Goal: Task Accomplishment & Management: Manage account settings

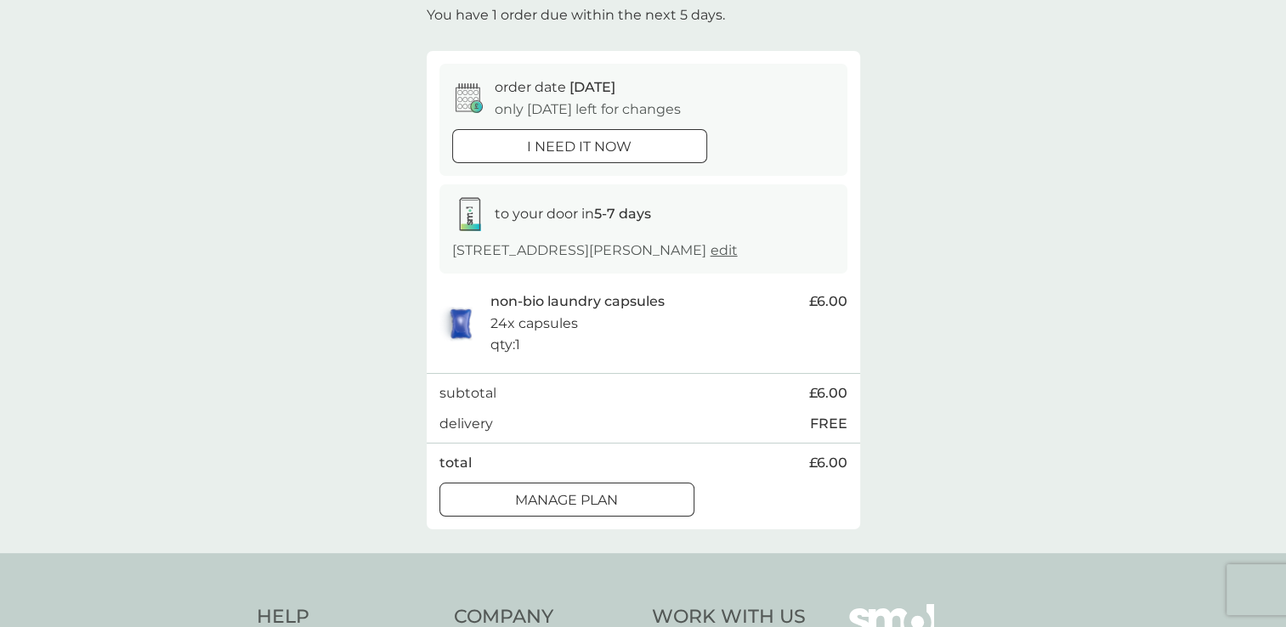
scroll to position [104, 0]
click at [592, 492] on p "Manage plan" at bounding box center [566, 503] width 103 height 22
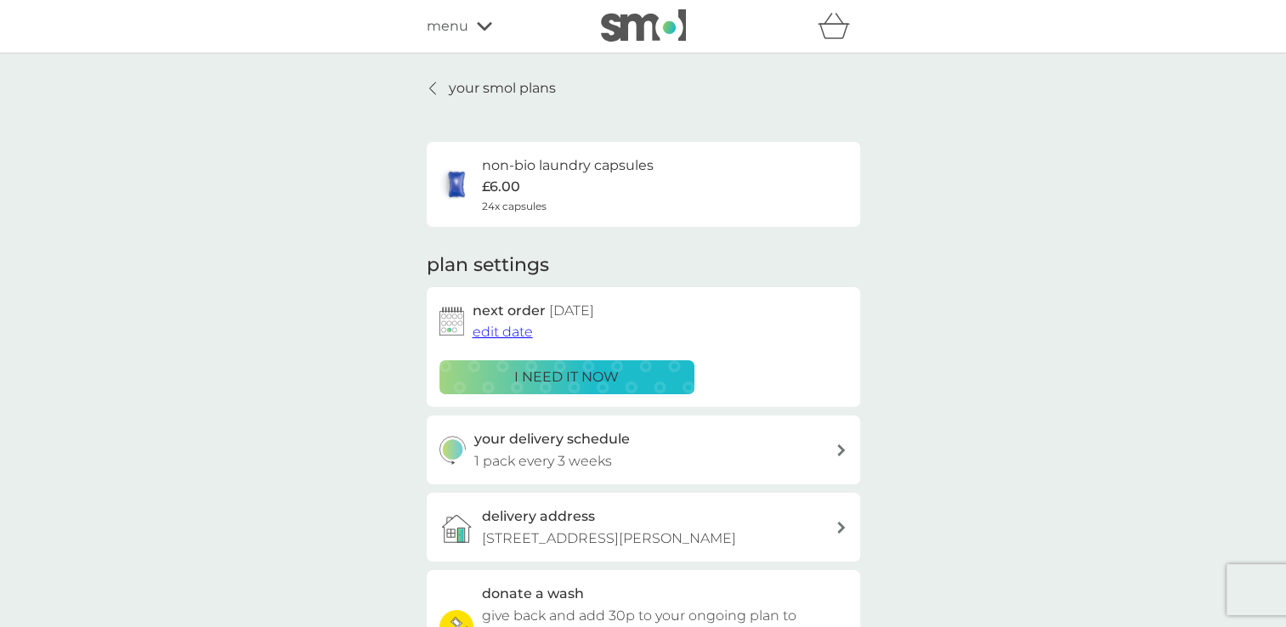
click at [520, 85] on p "your smol plans" at bounding box center [502, 88] width 107 height 22
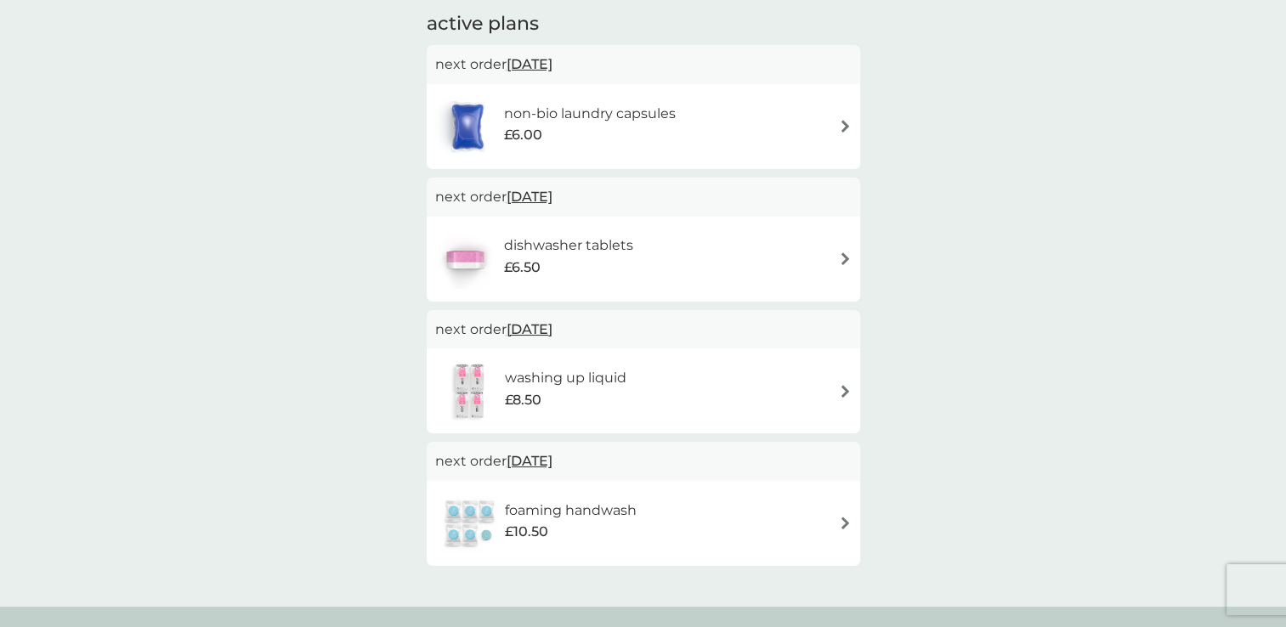
scroll to position [298, 0]
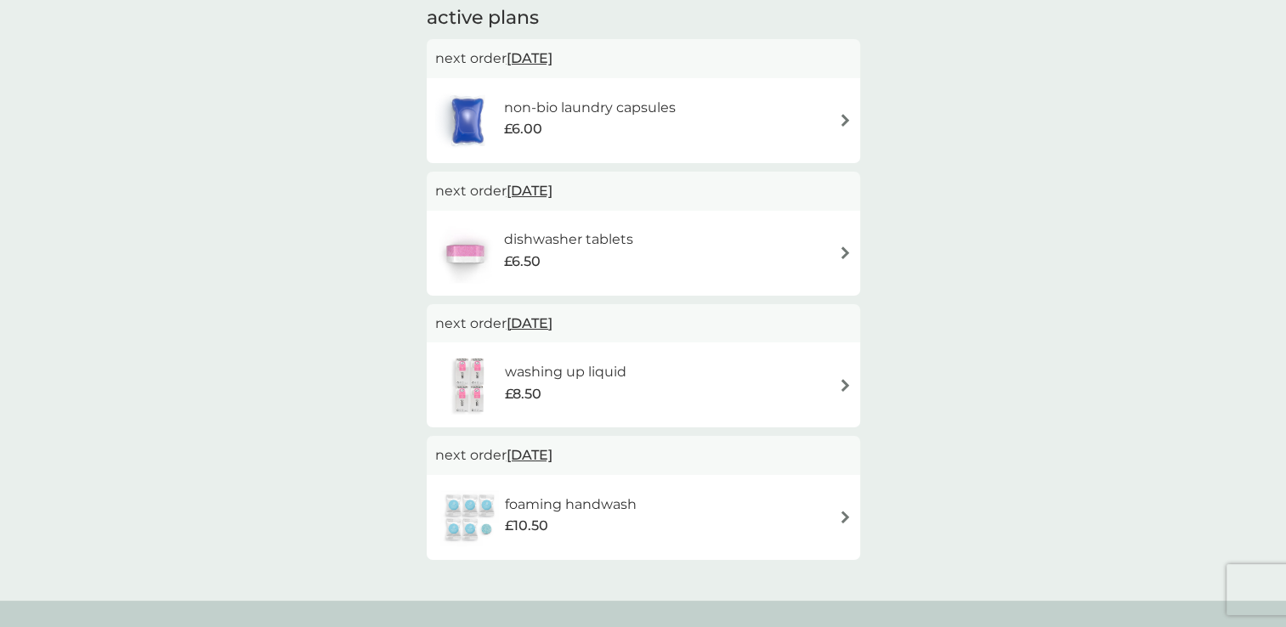
click at [683, 513] on div "foaming handwash £10.50" at bounding box center [643, 517] width 416 height 59
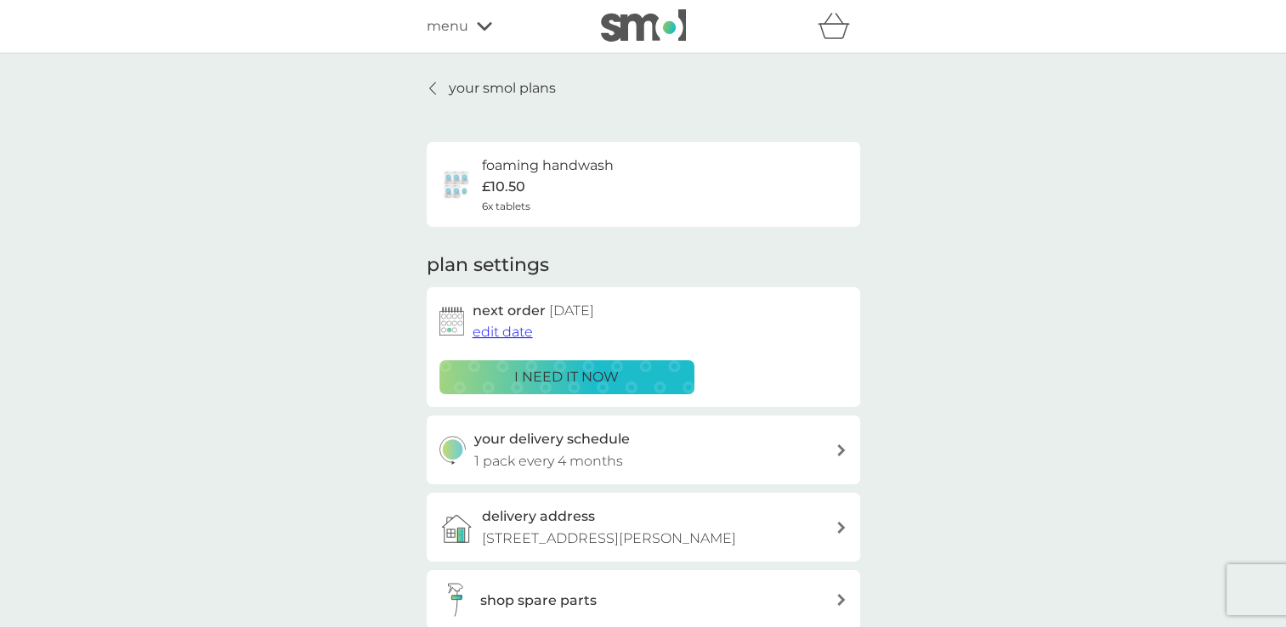
click at [581, 380] on p "i need it now" at bounding box center [566, 377] width 105 height 22
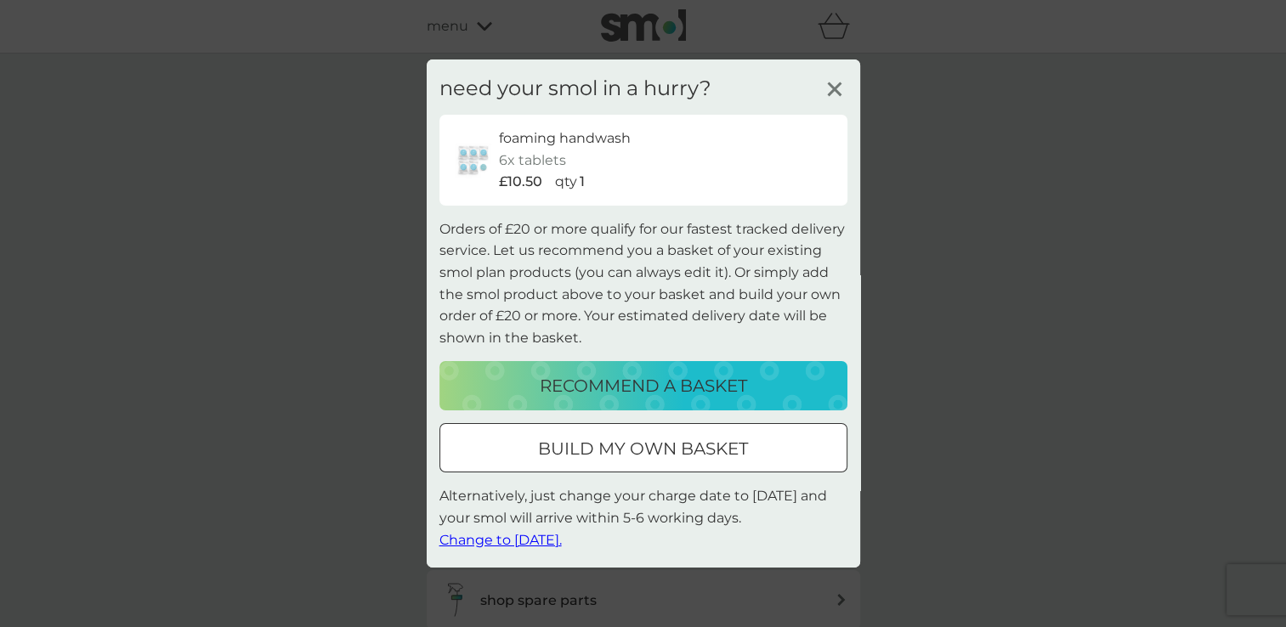
click at [543, 541] on span "Change to [DATE]." at bounding box center [500, 539] width 122 height 16
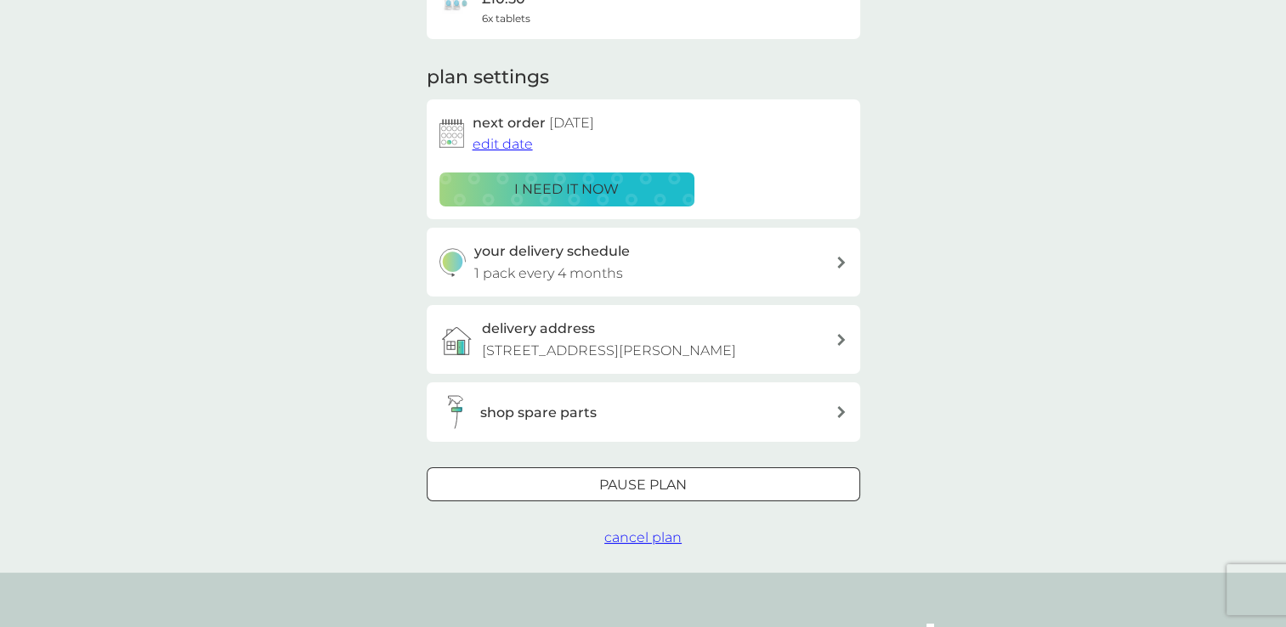
scroll to position [195, 0]
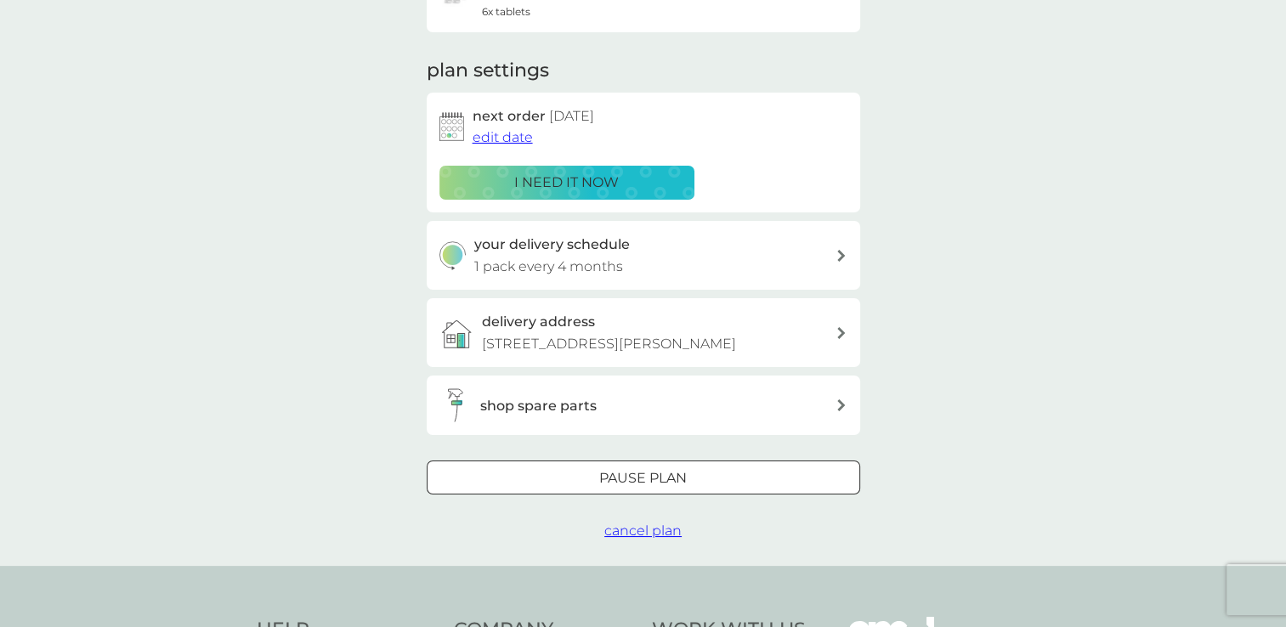
click at [829, 256] on div "your delivery schedule 1 pack every 4 months" at bounding box center [654, 255] width 361 height 43
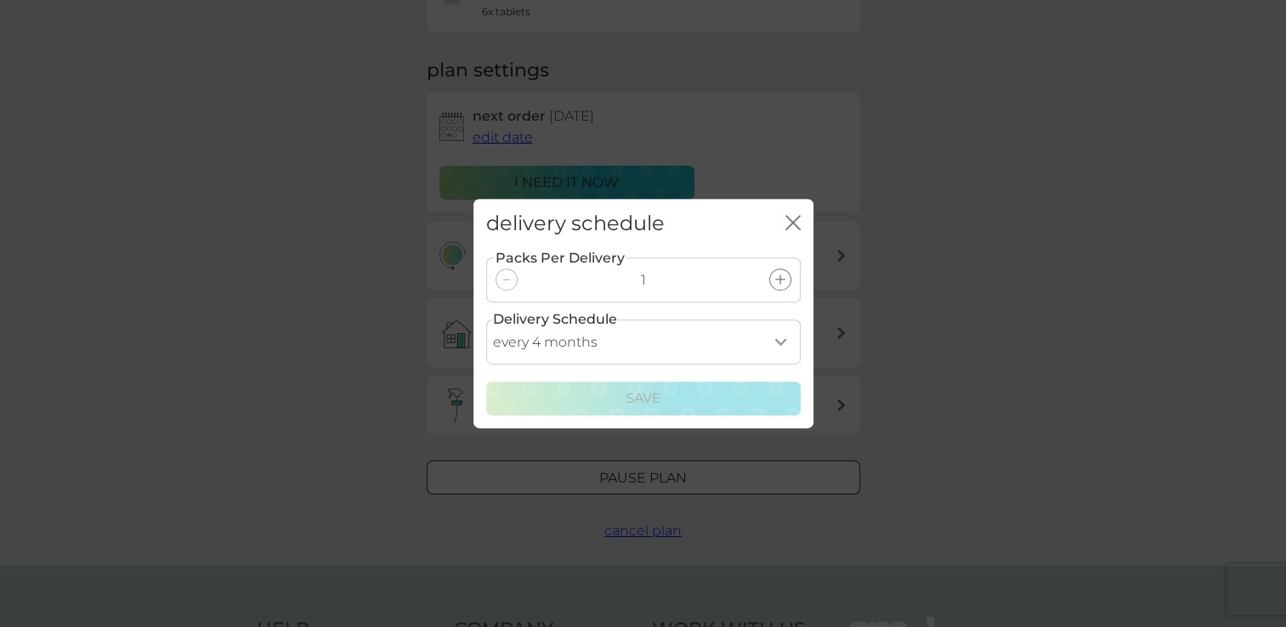
click at [597, 344] on select "every 1 month every 2 months every 3 months every 4 months every 5 months every…" at bounding box center [643, 342] width 314 height 45
select select "2"
click at [486, 320] on select "every 1 month every 2 months every 3 months every 4 months every 5 months every…" at bounding box center [643, 342] width 314 height 45
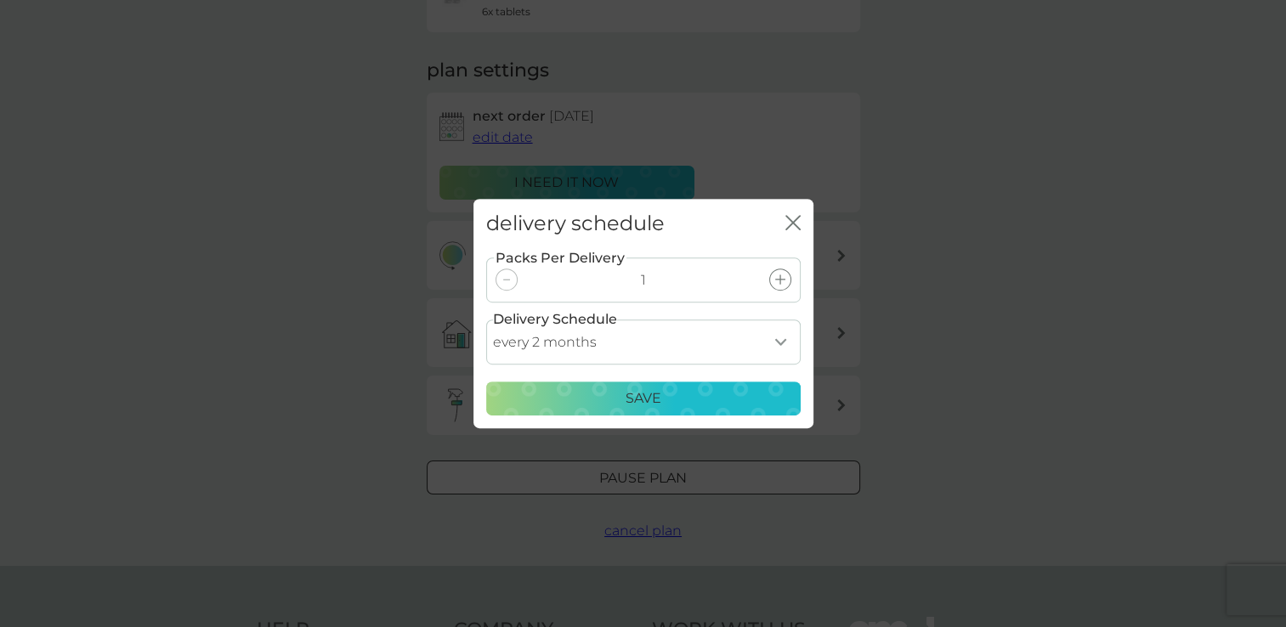
click at [556, 406] on div "Save" at bounding box center [643, 399] width 292 height 22
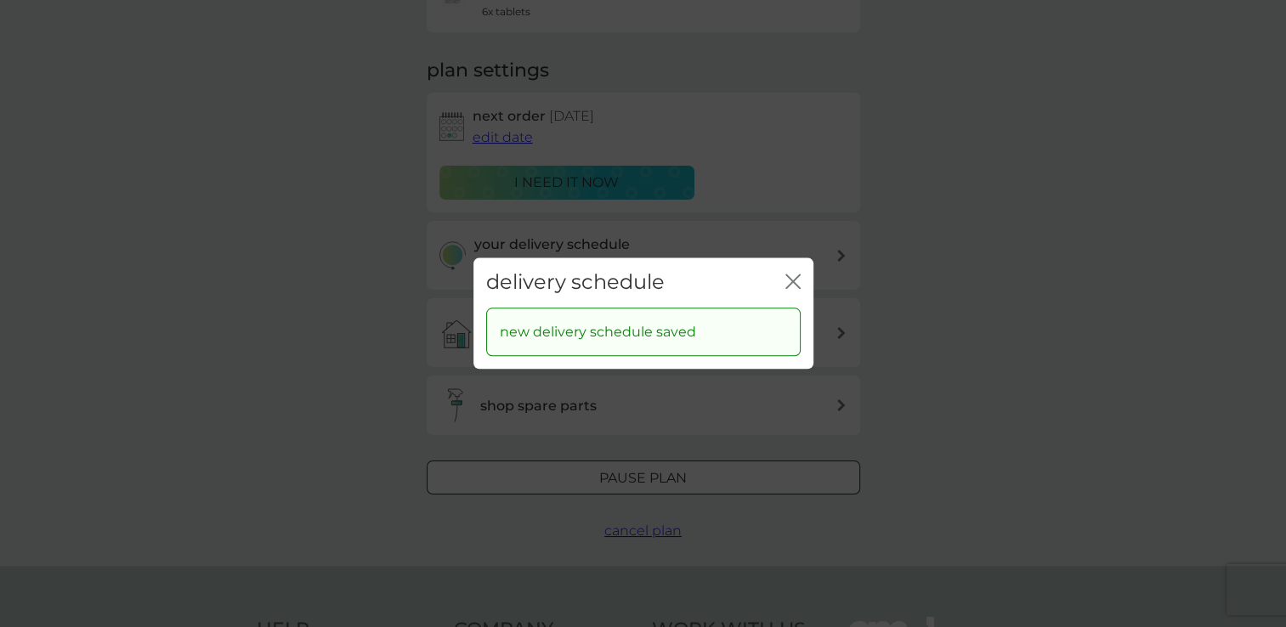
click at [796, 286] on icon "close" at bounding box center [796, 282] width 7 height 14
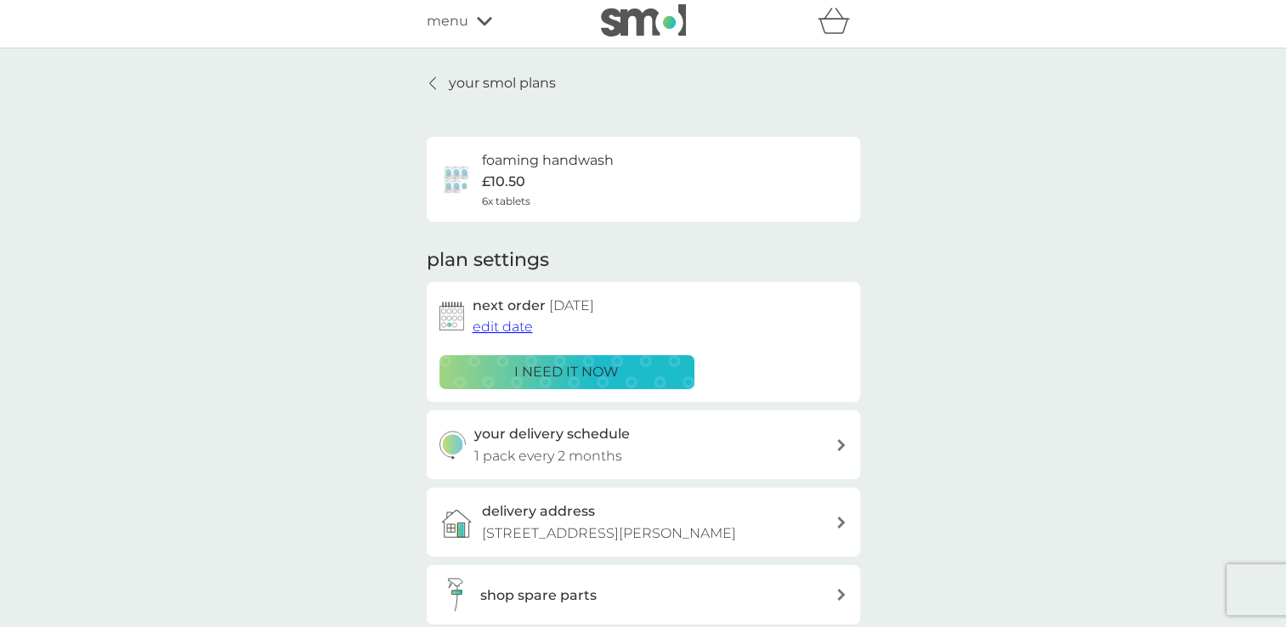
scroll to position [0, 0]
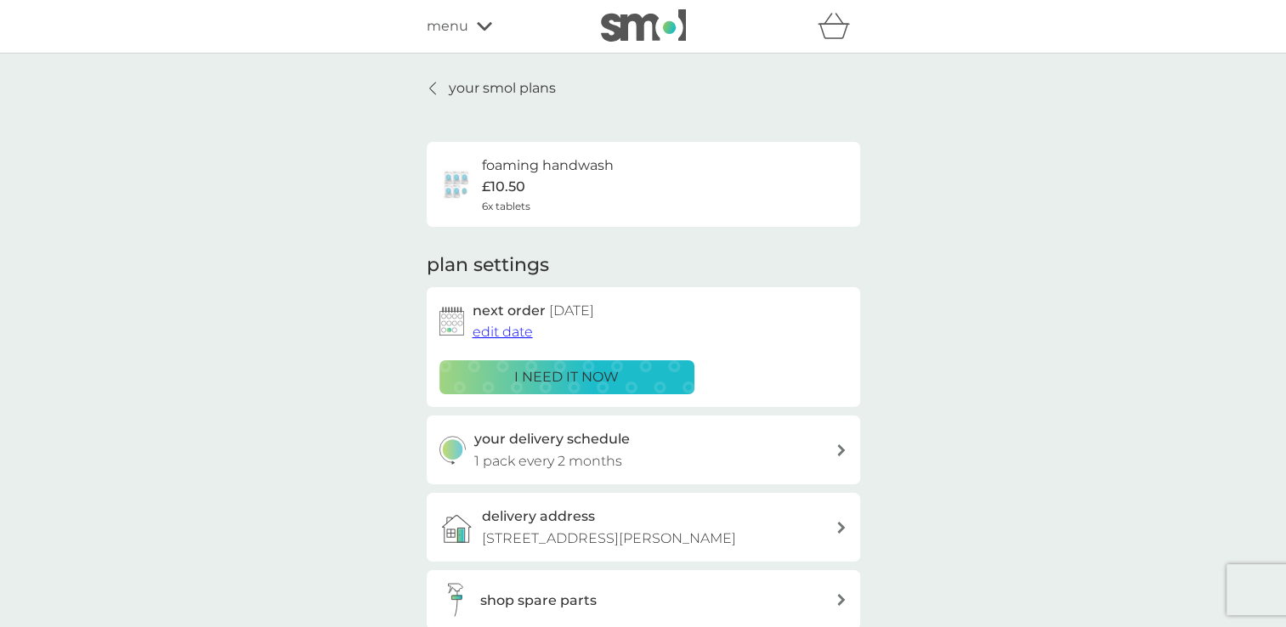
click at [484, 92] on p "your smol plans" at bounding box center [502, 88] width 107 height 22
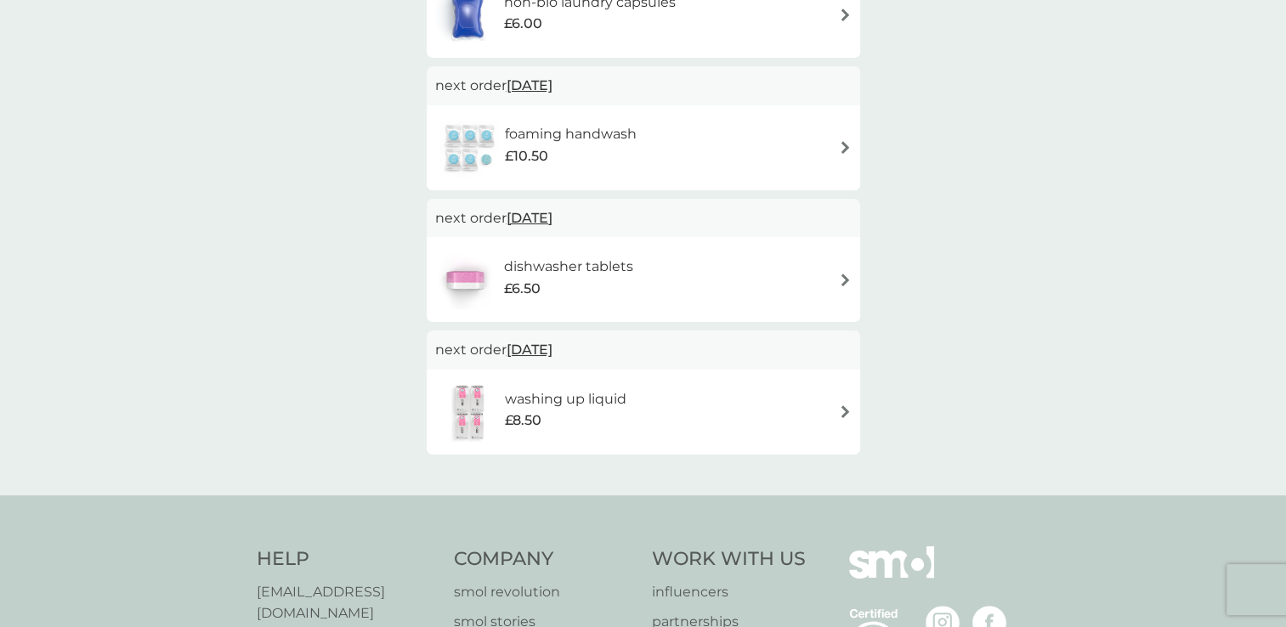
scroll to position [410, 0]
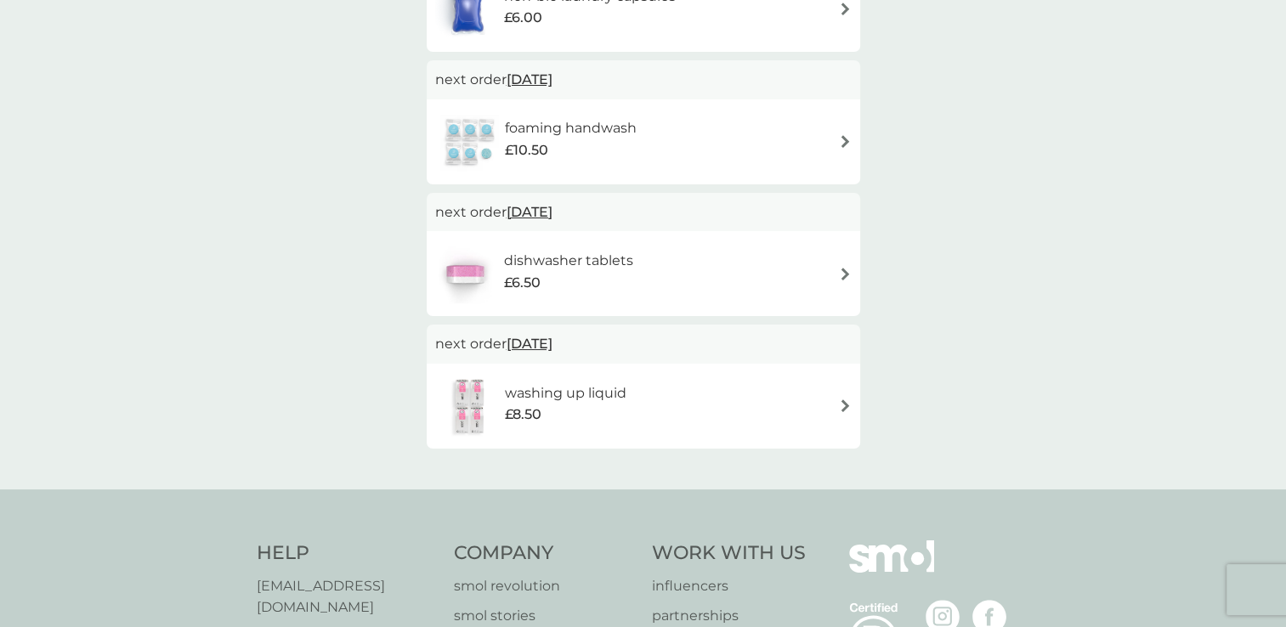
click at [843, 273] on img at bounding box center [845, 274] width 13 height 13
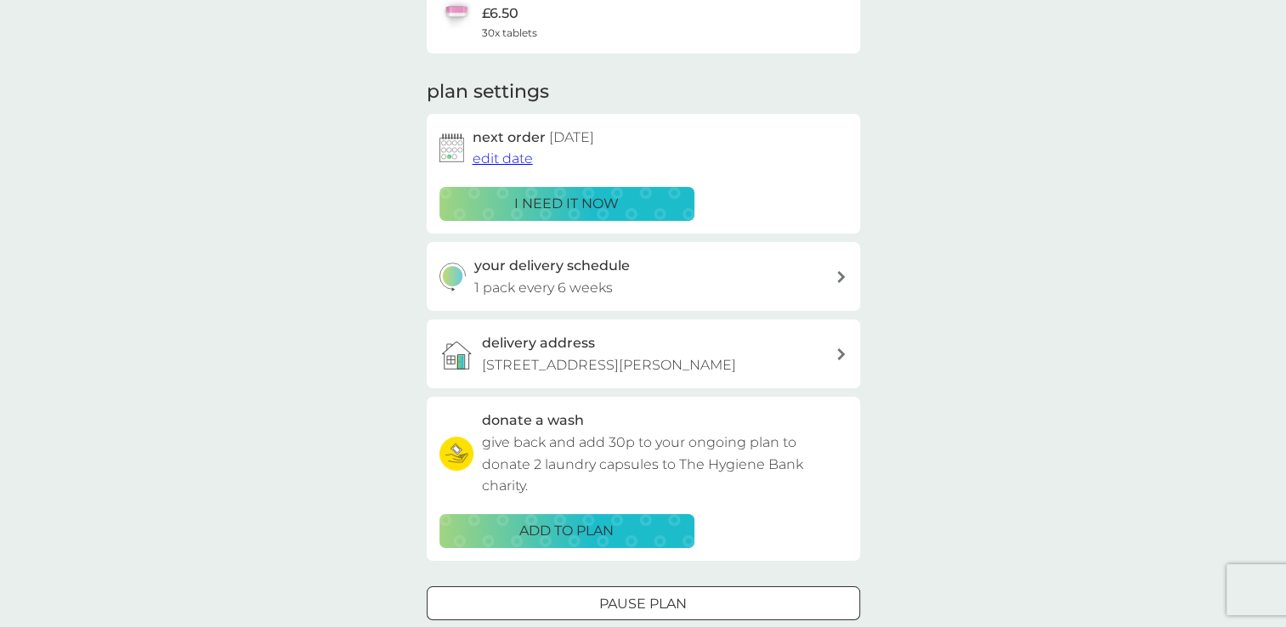
scroll to position [174, 0]
click at [796, 283] on div "your delivery schedule 1 pack every 6 weeks" at bounding box center [654, 275] width 361 height 43
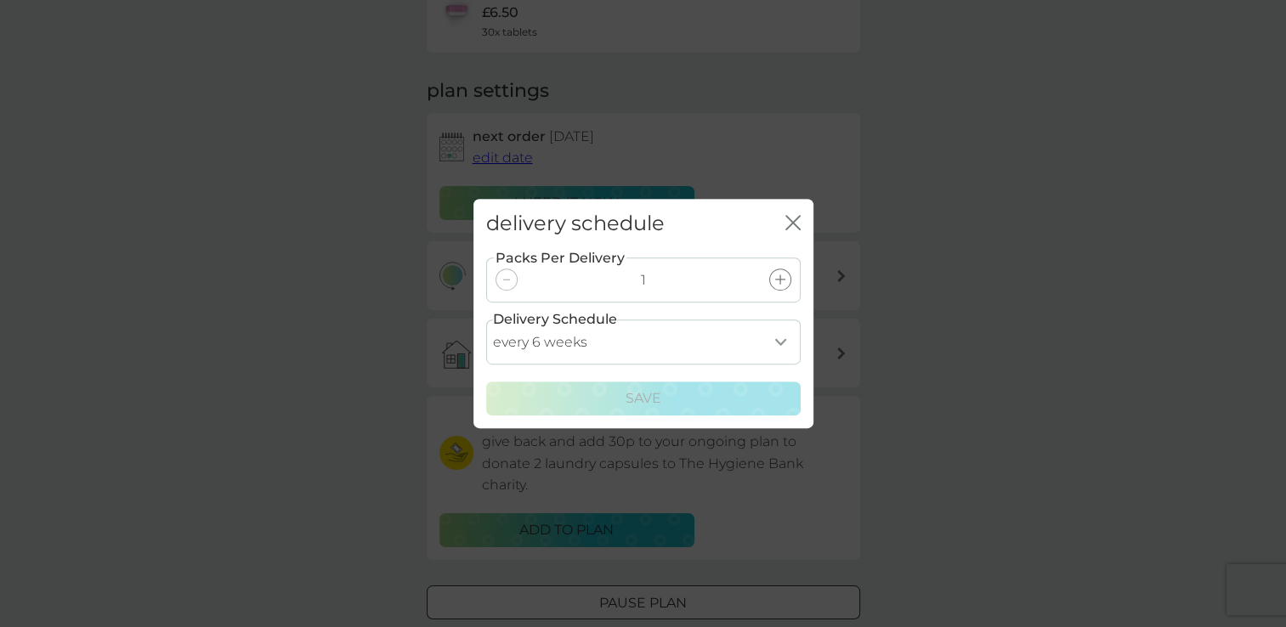
click at [782, 342] on select "every 1 week every 2 weeks every 3 weeks every 4 weeks every 5 weeks every 6 we…" at bounding box center [643, 342] width 314 height 45
select select "70"
click at [486, 320] on select "every 1 week every 2 weeks every 3 weeks every 4 weeks every 5 weeks every 6 we…" at bounding box center [643, 342] width 314 height 45
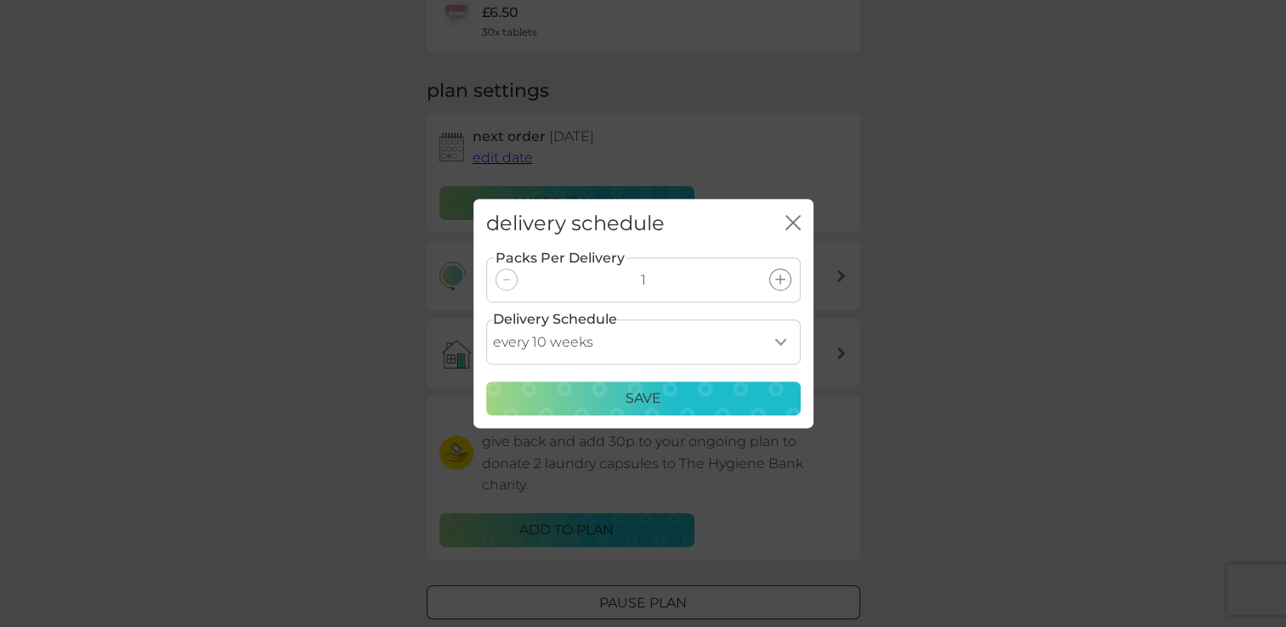
click at [617, 398] on div "Save" at bounding box center [643, 399] width 292 height 22
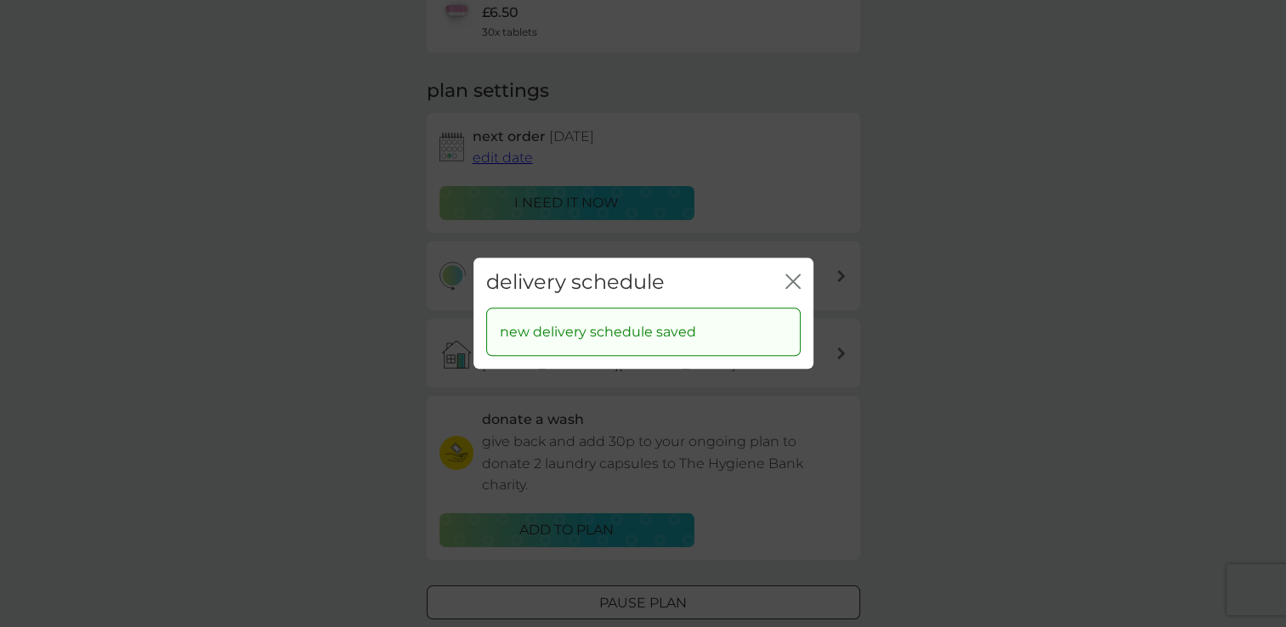
click at [794, 277] on icon "close" at bounding box center [792, 281] width 15 height 15
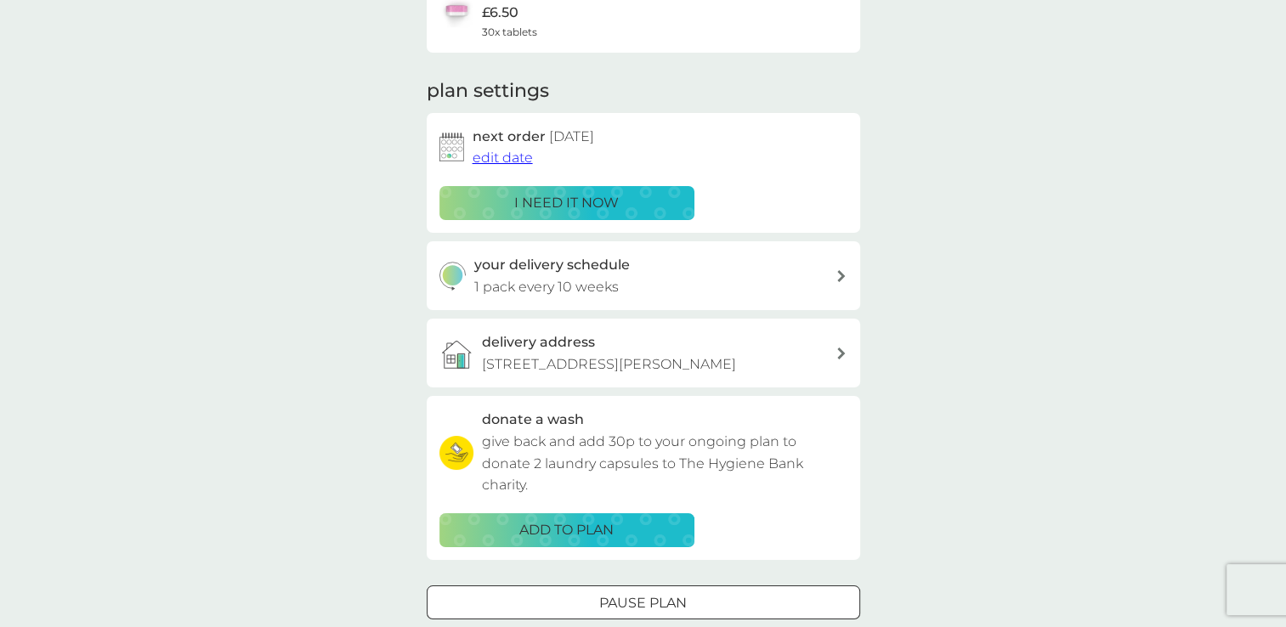
click at [503, 159] on span "edit date" at bounding box center [503, 158] width 60 height 16
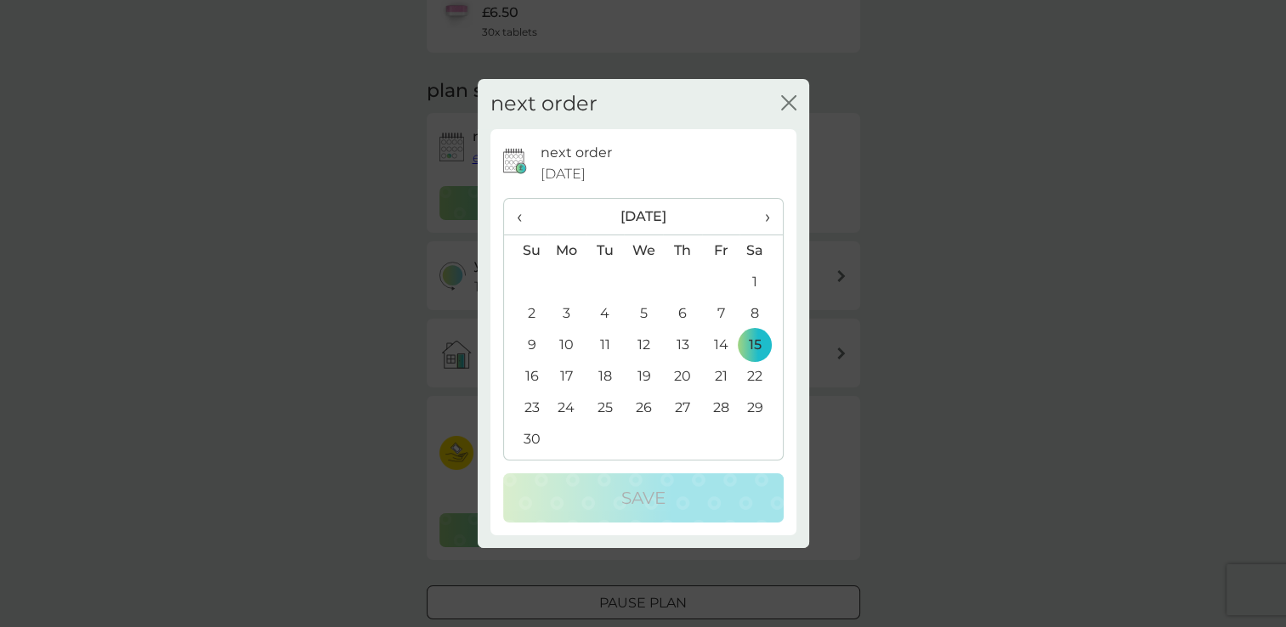
click at [765, 219] on span "›" at bounding box center [760, 217] width 17 height 36
click at [521, 220] on span "‹" at bounding box center [526, 217] width 18 height 36
click at [564, 311] on td "8" at bounding box center [566, 313] width 39 height 31
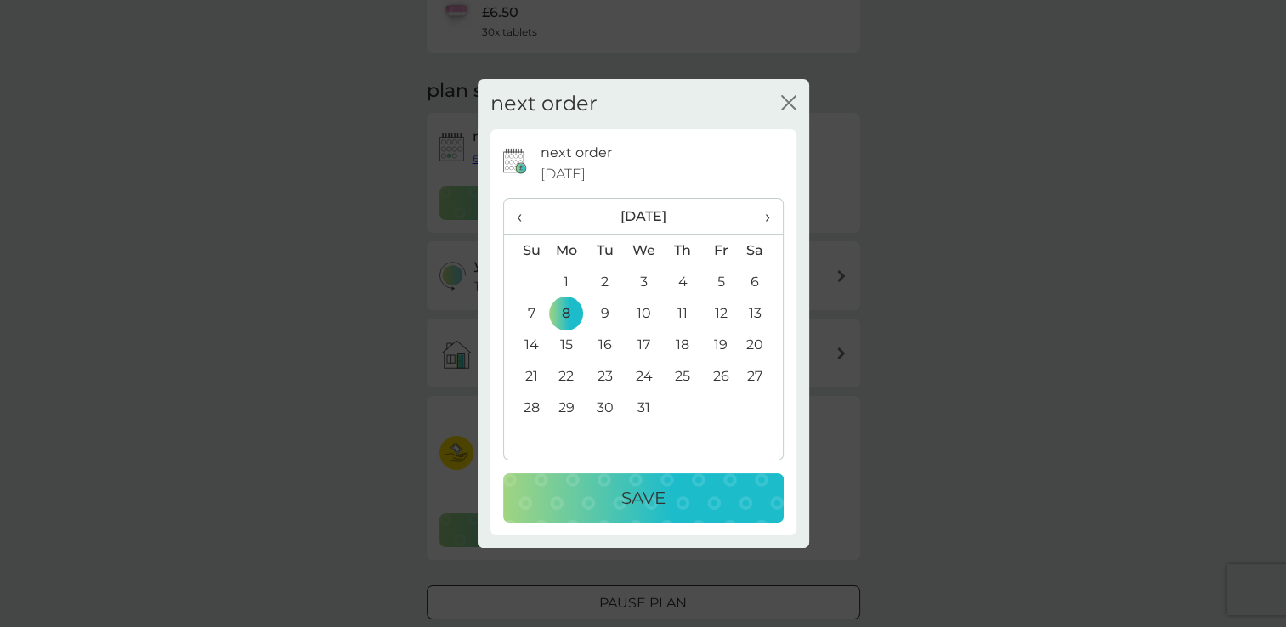
click at [619, 506] on div "Save" at bounding box center [643, 497] width 246 height 27
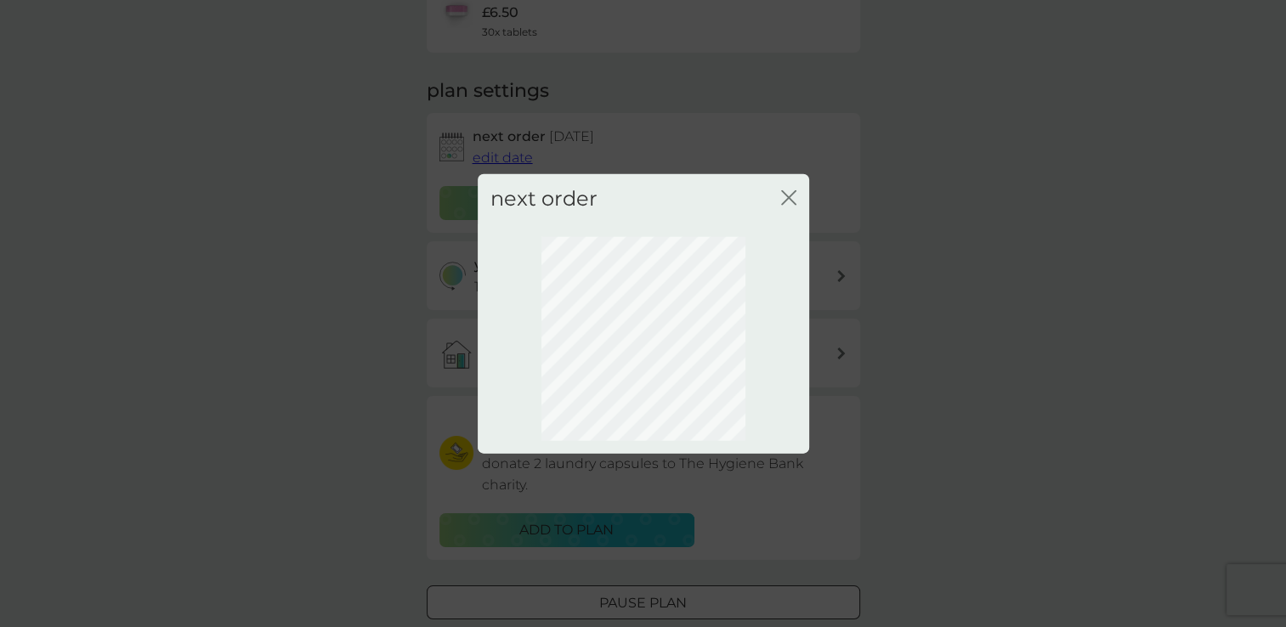
scroll to position [85, 0]
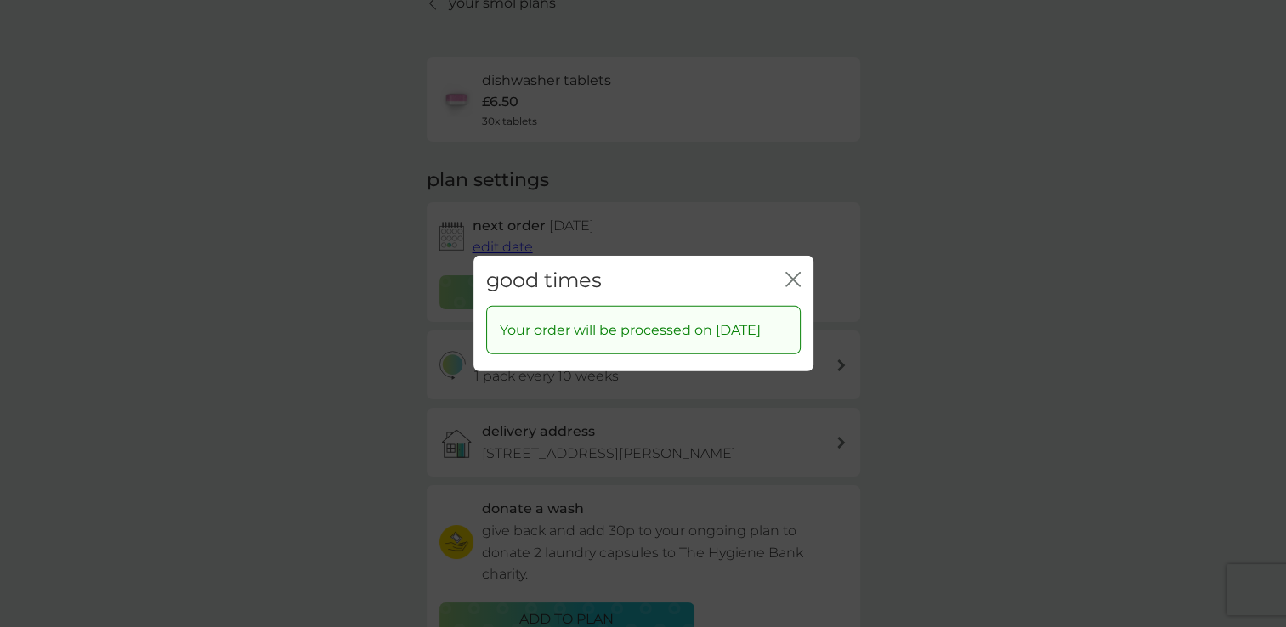
click at [798, 272] on icon "close" at bounding box center [792, 279] width 15 height 15
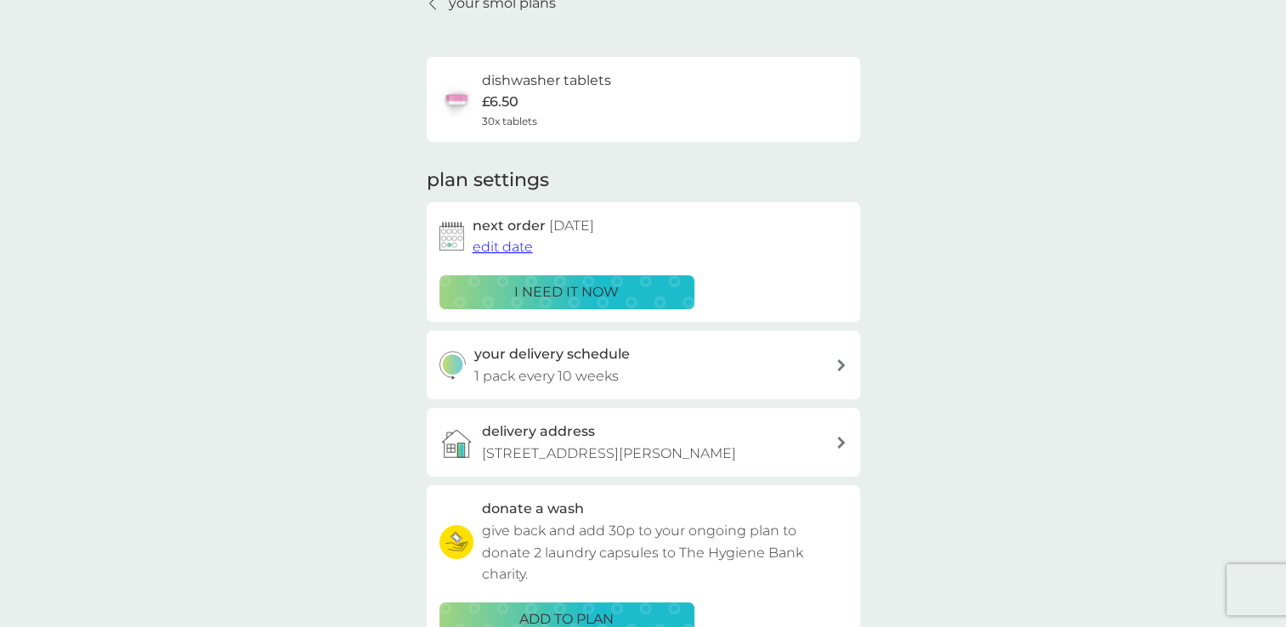
click at [479, 5] on p "your smol plans" at bounding box center [502, 3] width 107 height 22
